Goal: Book appointment/travel/reservation

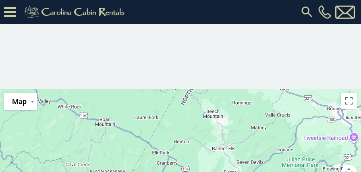
scroll to position [135, 0]
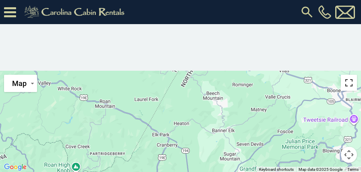
click at [349, 81] on button "Toggle fullscreen view" at bounding box center [349, 83] width 16 height 16
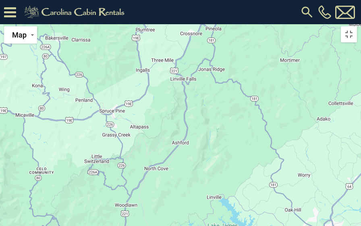
drag, startPoint x: 226, startPoint y: 123, endPoint x: 228, endPoint y: 27, distance: 95.5
click at [228, 22] on div at bounding box center [180, 22] width 361 height 0
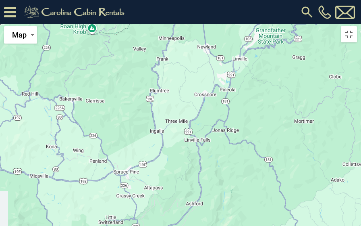
drag, startPoint x: 214, startPoint y: 81, endPoint x: 226, endPoint y: 131, distance: 52.3
click at [226, 22] on div at bounding box center [180, 22] width 361 height 0
click at [92, 22] on div at bounding box center [180, 22] width 361 height 0
click at [217, 22] on div at bounding box center [180, 22] width 361 height 0
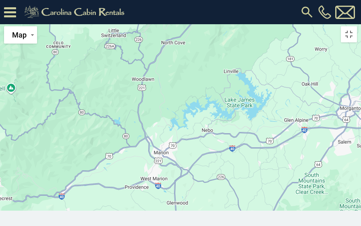
drag, startPoint x: 255, startPoint y: 165, endPoint x: 259, endPoint y: 3, distance: 162.0
click at [259, 22] on div at bounding box center [180, 22] width 361 height 0
click at [350, 26] on button "Toggle fullscreen view" at bounding box center [349, 34] width 16 height 16
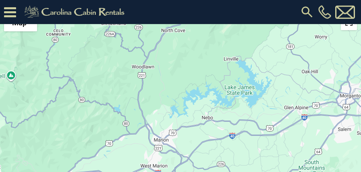
scroll to position [92, 0]
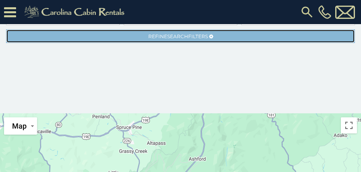
click at [202, 37] on span "Refine Search Filters" at bounding box center [178, 36] width 60 height 6
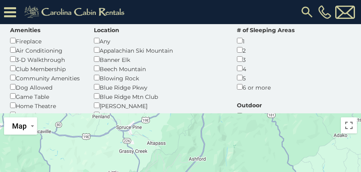
scroll to position [41, 0]
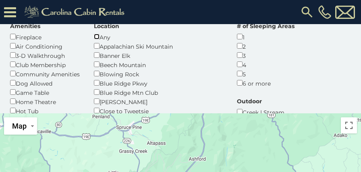
scroll to position [41, 0]
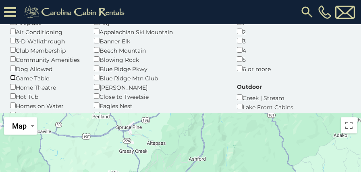
scroll to position [83, 0]
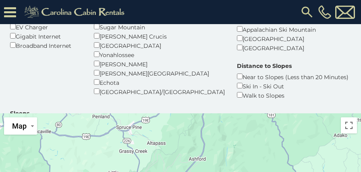
scroll to position [125, 0]
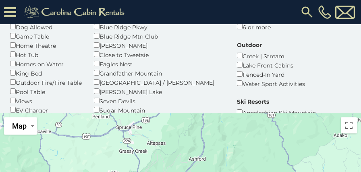
scroll to position [125, 0]
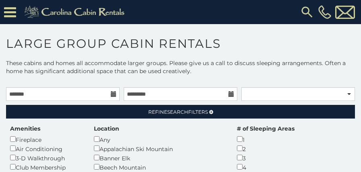
scroll to position [92, 0]
